Goal: Information Seeking & Learning: Learn about a topic

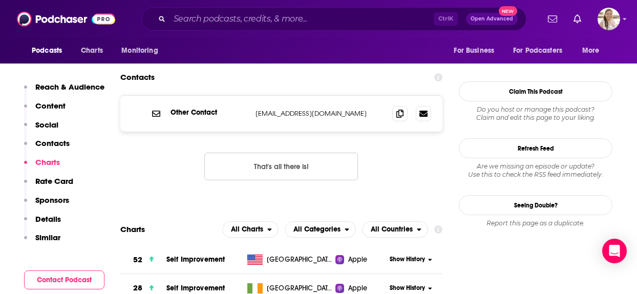
scroll to position [1075, 0]
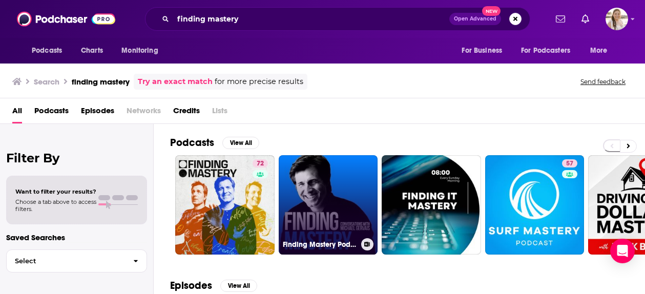
click at [350, 184] on link "Finding Mastery Podcast" at bounding box center [328, 204] width 99 height 99
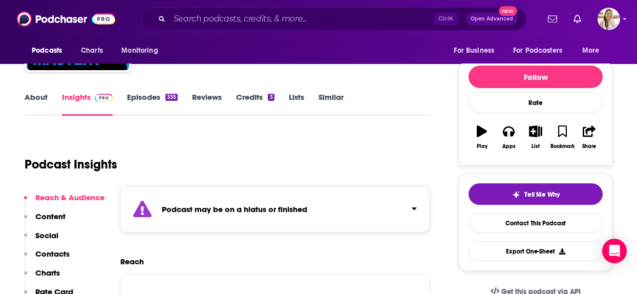
scroll to position [102, 0]
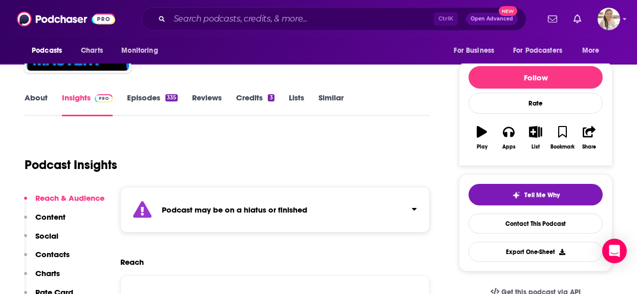
click at [149, 104] on link "Episodes 335" at bounding box center [152, 105] width 51 height 24
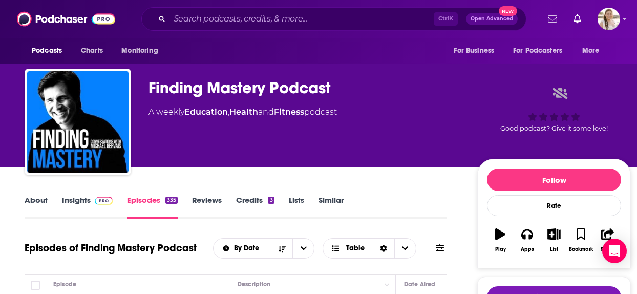
click at [111, 195] on span at bounding box center [104, 200] width 18 height 10
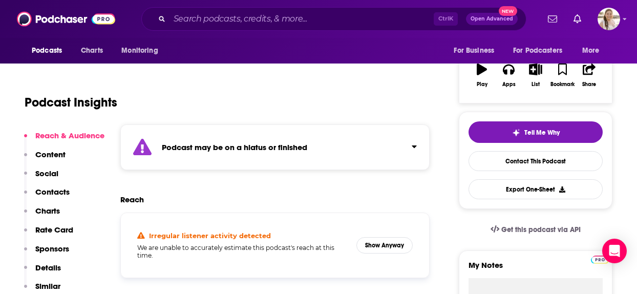
scroll to position [307, 0]
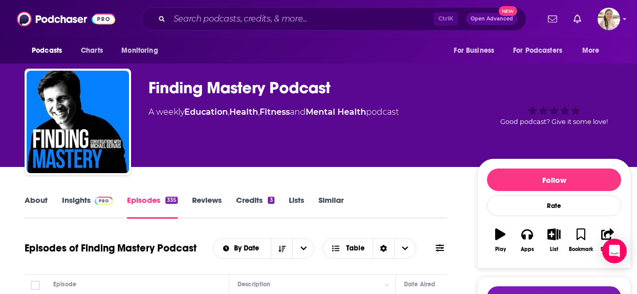
drag, startPoint x: 13, startPoint y: 185, endPoint x: 13, endPoint y: 180, distance: 5.7
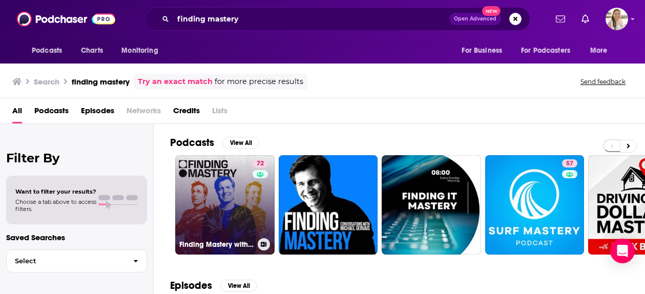
click at [219, 201] on link "72 Finding Mastery with Dr. Michael Gervais" at bounding box center [224, 204] width 99 height 99
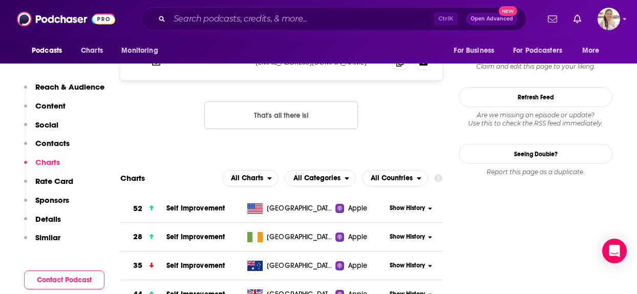
scroll to position [1127, 0]
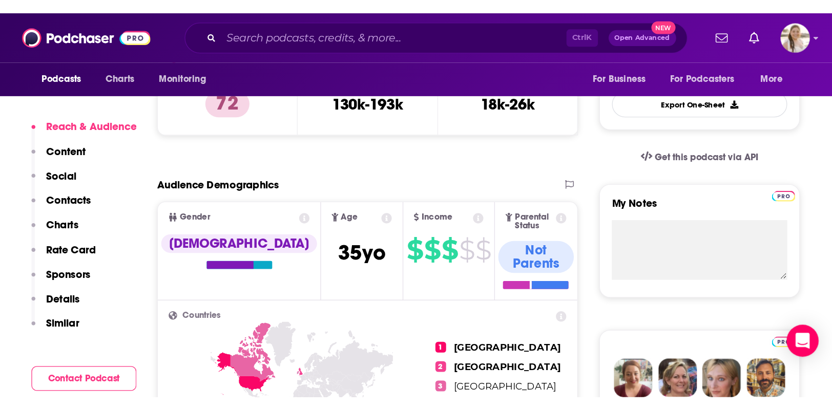
scroll to position [307, 0]
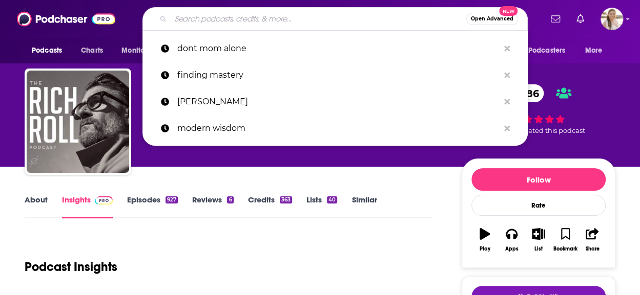
click at [246, 19] on input "Search podcasts, credits, & more..." at bounding box center [318, 19] width 295 height 16
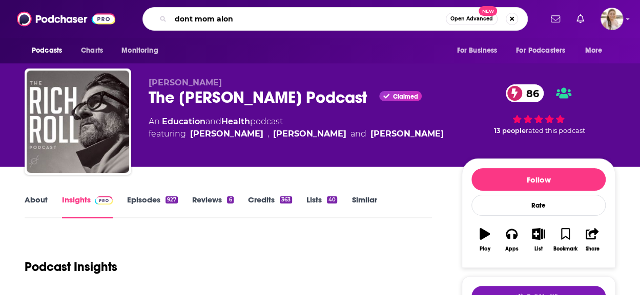
type input "dont mom alone"
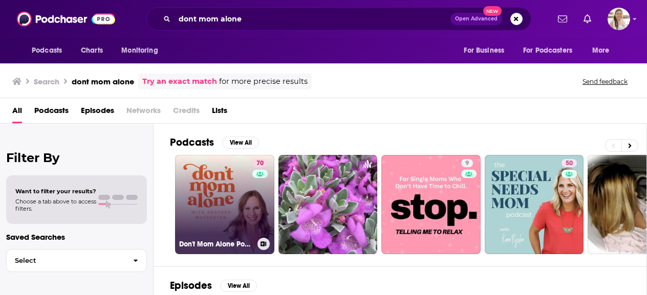
click at [215, 189] on link "70 Don't Mom Alone Podcast" at bounding box center [224, 204] width 99 height 99
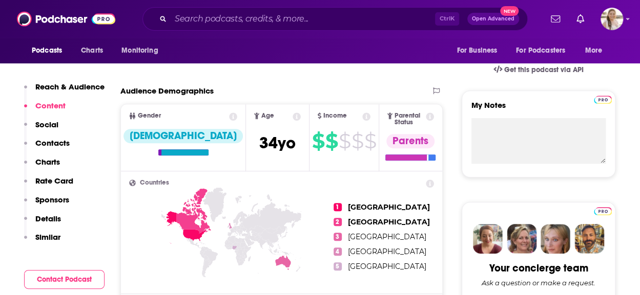
scroll to position [341, 0]
